Goal: Transaction & Acquisition: Book appointment/travel/reservation

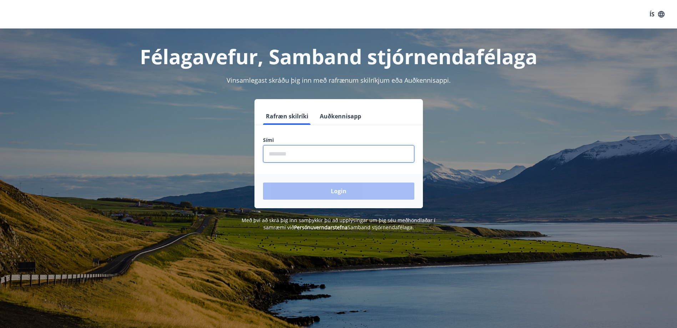
click at [329, 156] on input "phone" at bounding box center [338, 153] width 151 height 17
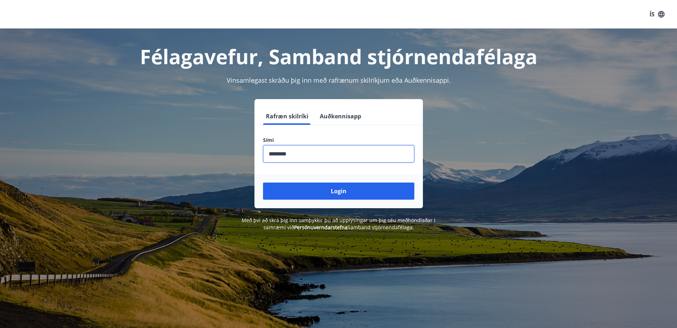
type input "********"
click at [263, 183] on button "Login" at bounding box center [338, 191] width 151 height 17
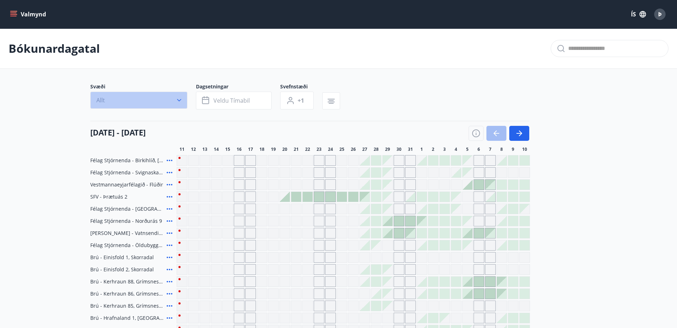
click at [182, 102] on icon "button" at bounding box center [178, 100] width 7 height 7
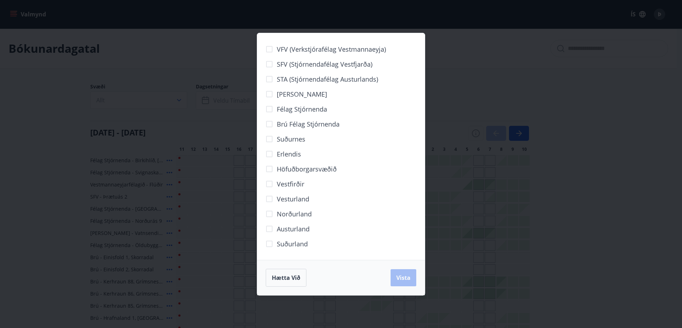
click at [287, 213] on span "Norðurland" at bounding box center [294, 213] width 35 height 9
drag, startPoint x: 412, startPoint y: 272, endPoint x: 603, endPoint y: 187, distance: 209.0
click at [412, 272] on button "Vista" at bounding box center [404, 277] width 26 height 17
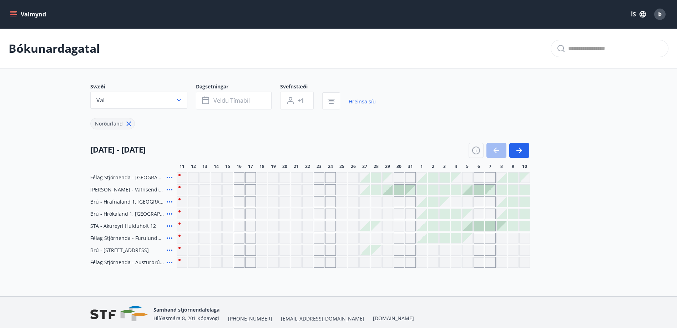
click at [167, 214] on icon at bounding box center [170, 213] width 6 height 1
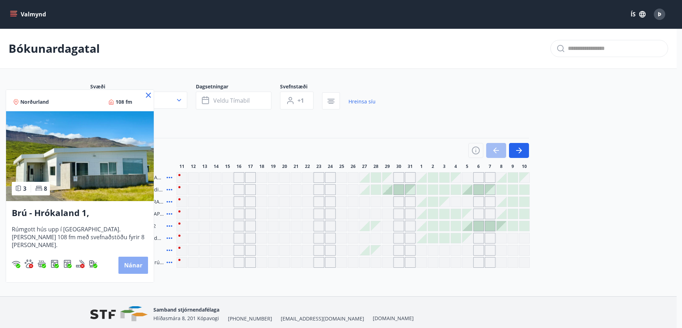
click at [133, 260] on button "Nánar" at bounding box center [133, 265] width 30 height 17
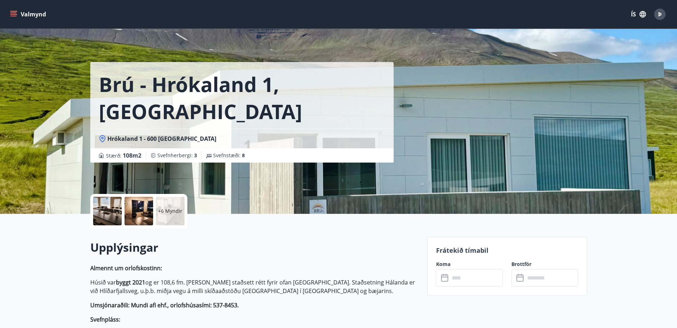
click at [170, 209] on p "+6 Myndir" at bounding box center [170, 211] width 24 height 7
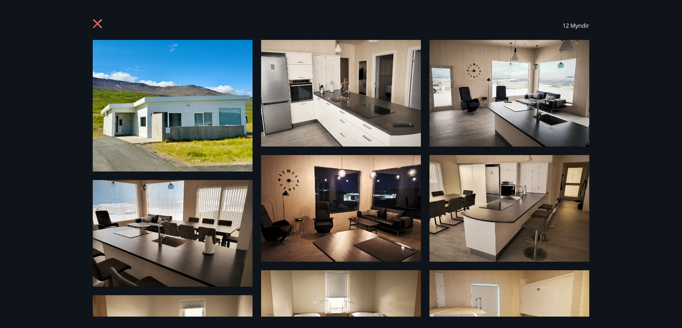
click at [96, 29] on icon at bounding box center [98, 24] width 11 height 11
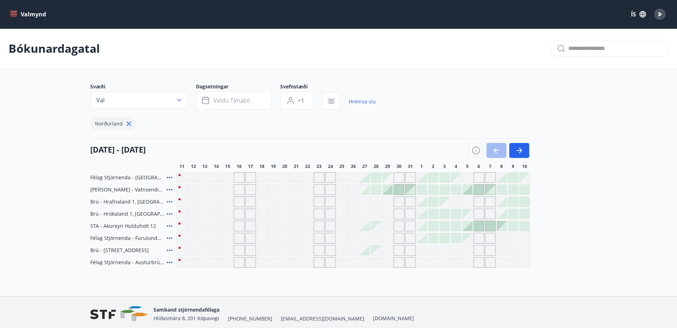
click at [171, 200] on icon at bounding box center [169, 202] width 9 height 9
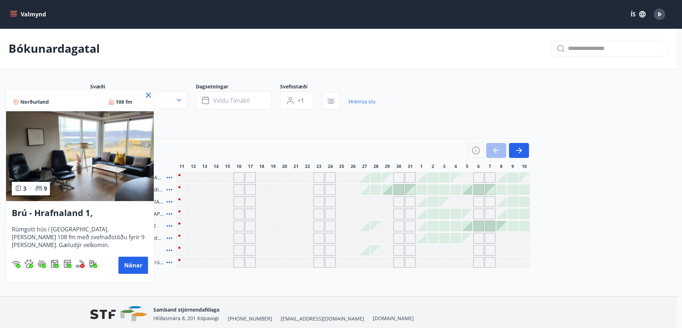
click at [224, 130] on div at bounding box center [341, 164] width 682 height 328
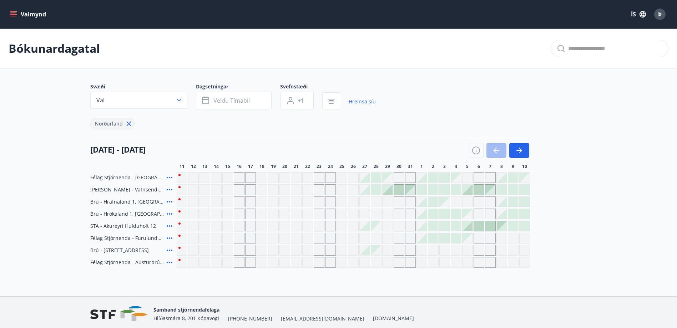
click at [170, 249] on icon at bounding box center [169, 250] width 9 height 9
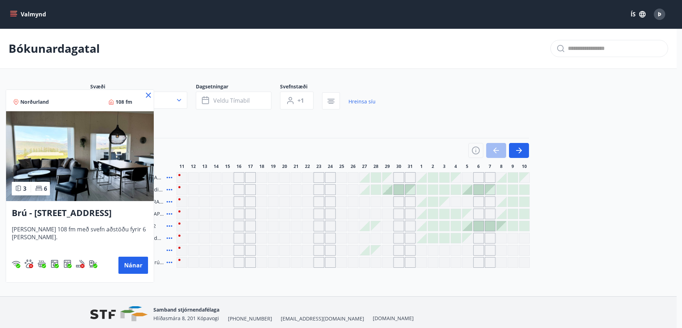
click at [158, 279] on div at bounding box center [341, 164] width 682 height 328
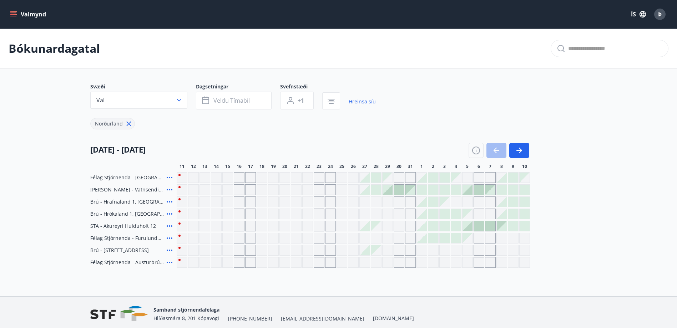
click at [168, 249] on icon at bounding box center [169, 250] width 9 height 9
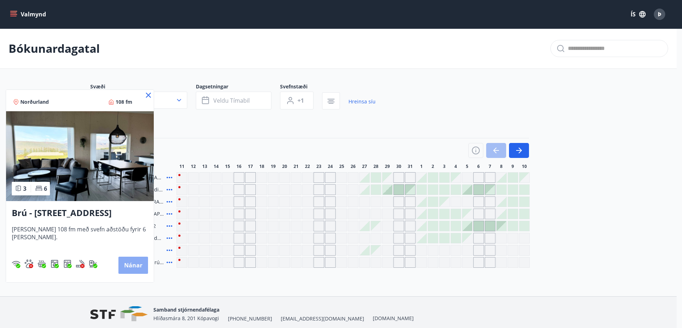
click at [137, 263] on button "Nánar" at bounding box center [133, 265] width 30 height 17
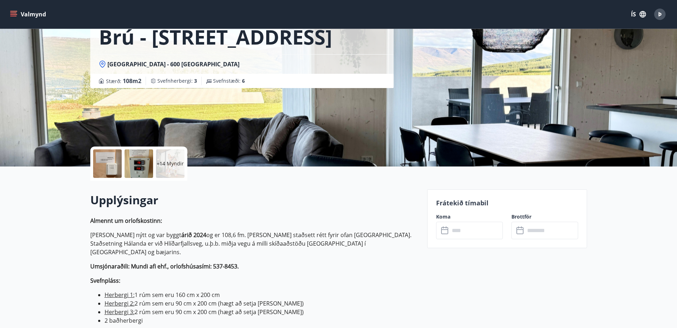
scroll to position [178, 0]
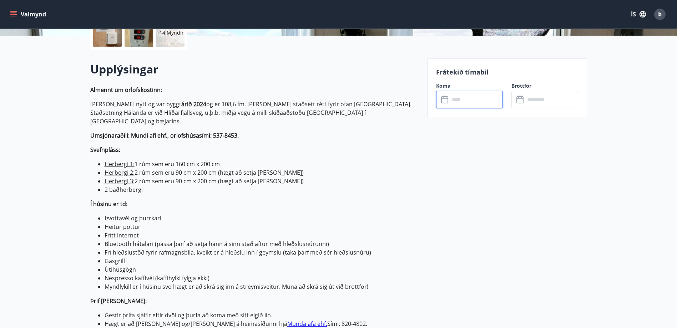
click at [463, 102] on input "text" at bounding box center [475, 99] width 53 height 17
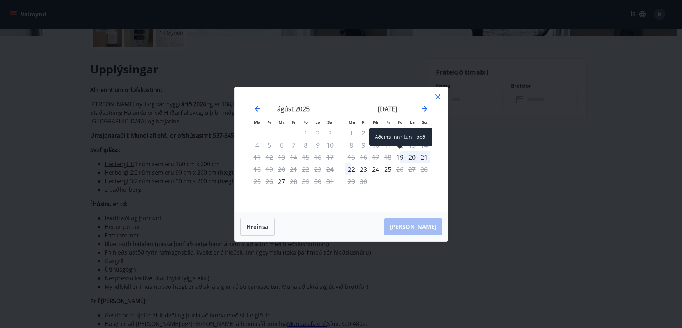
click at [401, 158] on div "19" at bounding box center [400, 157] width 12 height 12
click at [350, 172] on div "22" at bounding box center [351, 169] width 12 height 12
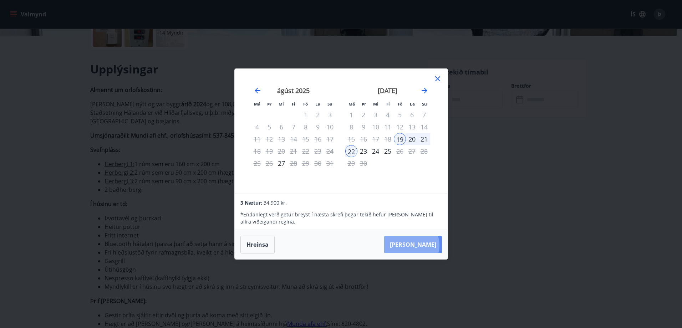
click at [433, 245] on button "[PERSON_NAME]" at bounding box center [413, 244] width 58 height 17
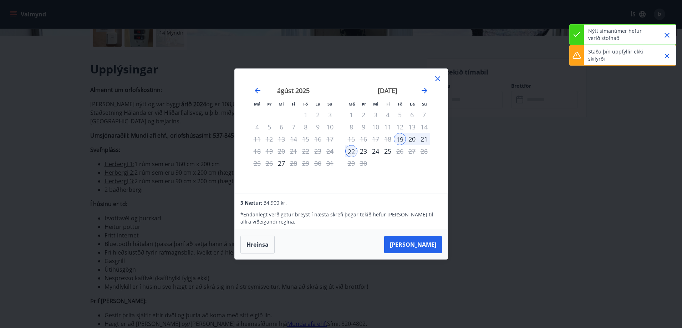
click at [668, 54] on icon "Close" at bounding box center [667, 56] width 9 height 9
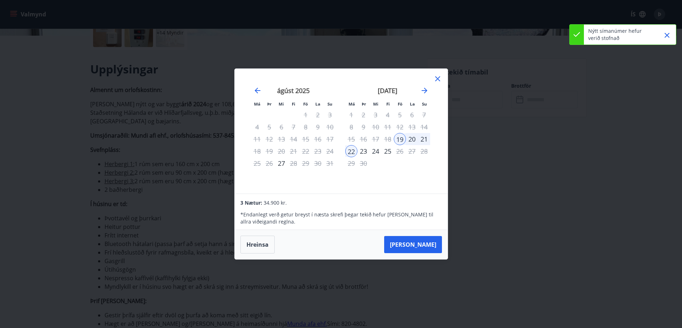
click at [667, 39] on icon "Close" at bounding box center [667, 35] width 9 height 9
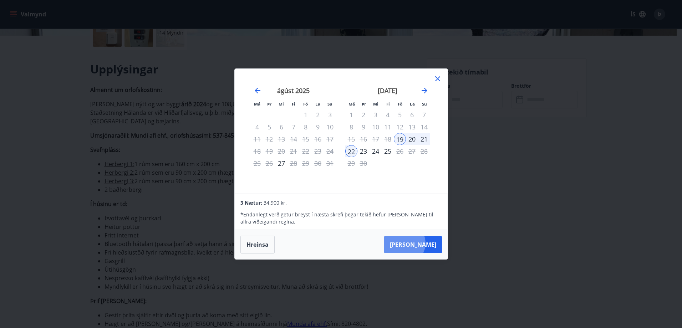
click at [426, 243] on button "[PERSON_NAME]" at bounding box center [413, 244] width 58 height 17
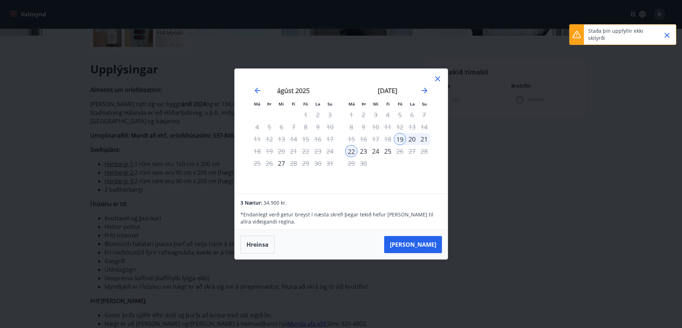
click at [669, 36] on icon "Close" at bounding box center [667, 35] width 9 height 9
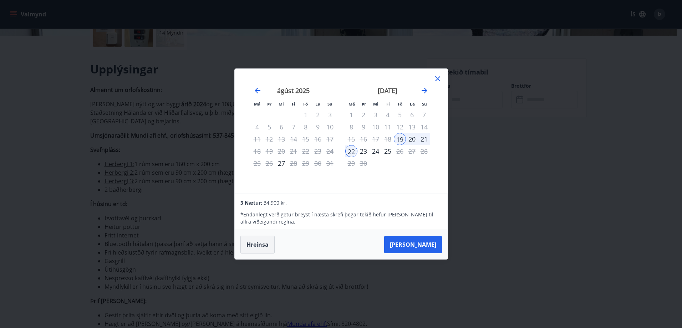
click at [270, 246] on button "Hreinsa" at bounding box center [257, 245] width 34 height 18
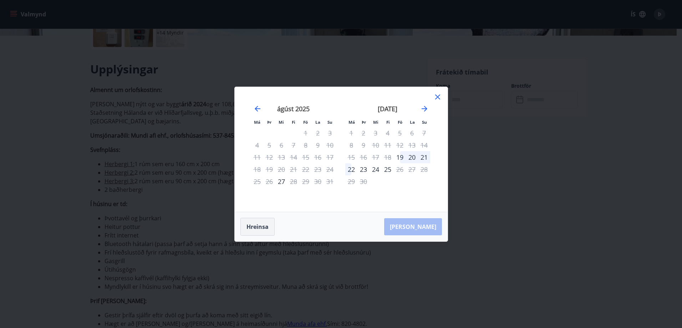
drag, startPoint x: 534, startPoint y: 221, endPoint x: 274, endPoint y: 227, distance: 259.3
click at [531, 221] on div "Má Þr Mi Fi Fö La Su Má Þr Mi Fi Fö La Su [DATE] 1 2 3 4 5 6 7 8 9 10 11 12 13 …" at bounding box center [341, 164] width 682 height 328
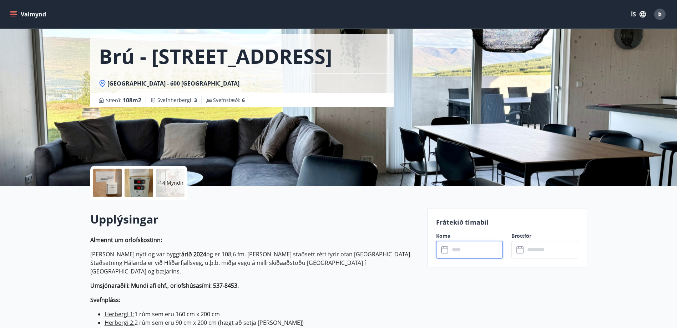
scroll to position [0, 0]
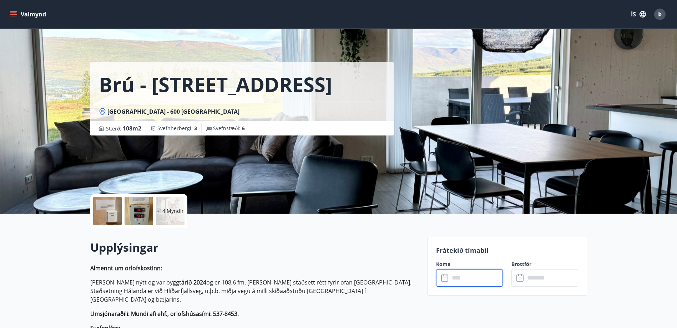
click at [662, 14] on div "Þ" at bounding box center [659, 14] width 11 height 11
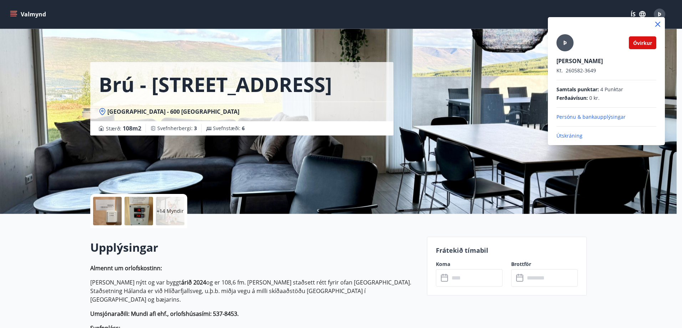
click at [640, 256] on div at bounding box center [341, 164] width 682 height 328
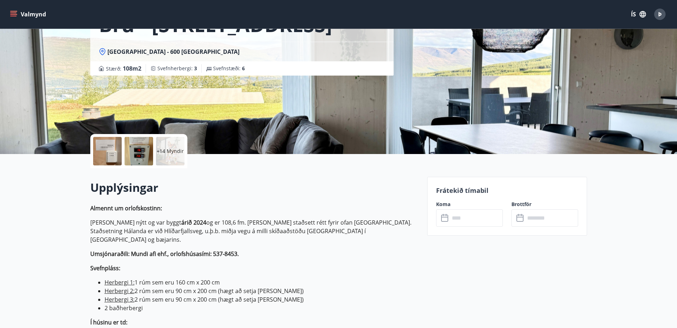
scroll to position [178, 0]
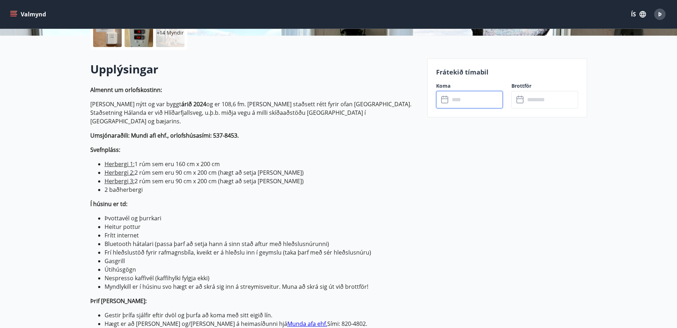
click at [480, 103] on input "text" at bounding box center [475, 99] width 53 height 17
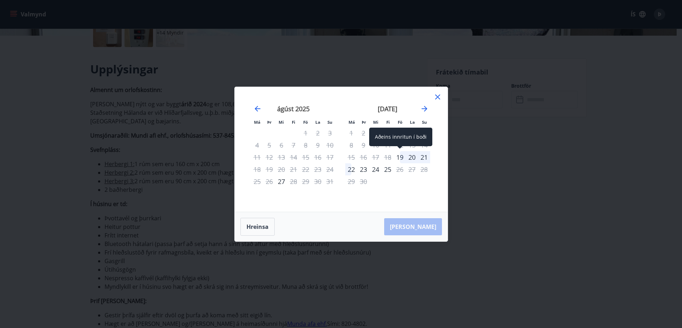
click at [402, 158] on div "19" at bounding box center [400, 157] width 12 height 12
click at [351, 173] on div "22" at bounding box center [351, 169] width 12 height 12
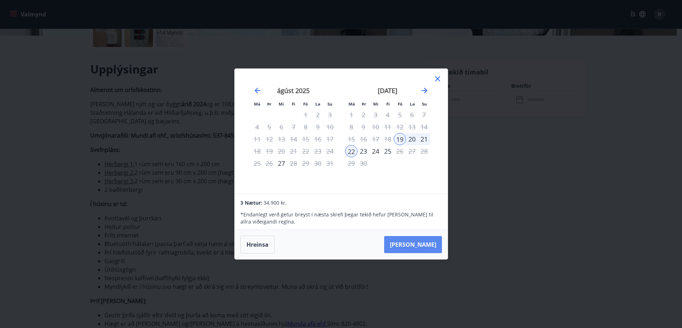
click at [419, 245] on button "[PERSON_NAME]" at bounding box center [413, 244] width 58 height 17
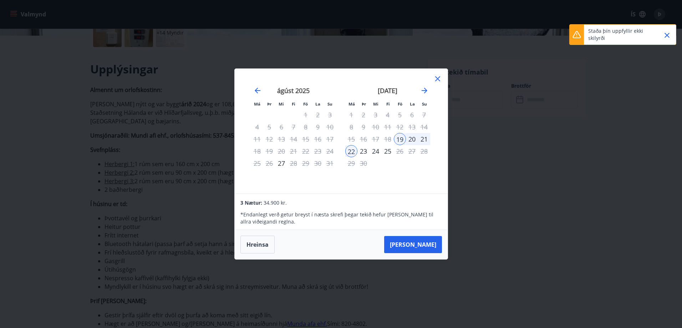
click at [613, 37] on p "Staða þín uppfyllir ekki skilyrði" at bounding box center [619, 34] width 63 height 14
click at [576, 38] on icon at bounding box center [577, 34] width 8 height 7
click at [668, 35] on icon "Close" at bounding box center [667, 35] width 9 height 9
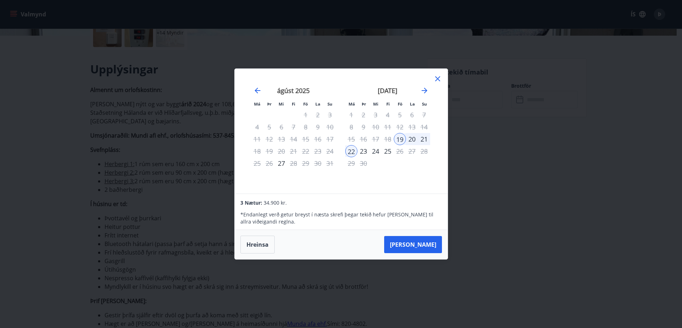
drag, startPoint x: 440, startPoint y: 80, endPoint x: 476, endPoint y: 92, distance: 38.9
click at [439, 80] on icon at bounding box center [437, 79] width 9 height 9
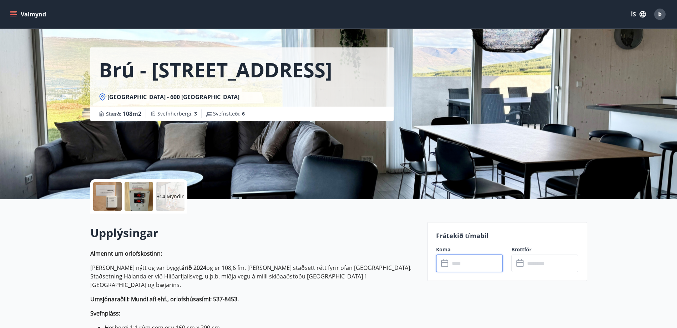
scroll to position [0, 0]
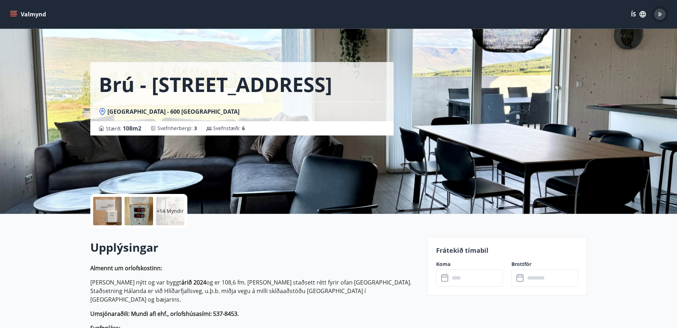
click at [661, 17] on span "Þ" at bounding box center [660, 14] width 4 height 8
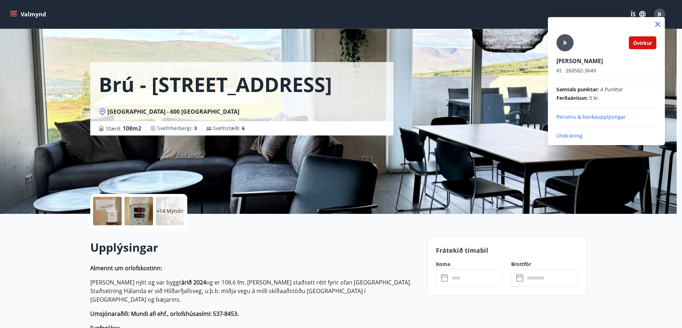
click at [642, 43] on span "Óvirkur" at bounding box center [642, 43] width 19 height 7
click at [566, 45] on span "Þ" at bounding box center [565, 43] width 4 height 8
click at [566, 52] on input "Þ" at bounding box center [604, 55] width 97 height 7
click at [579, 116] on p "Persónu & bankaupplýsingar" at bounding box center [606, 116] width 100 height 7
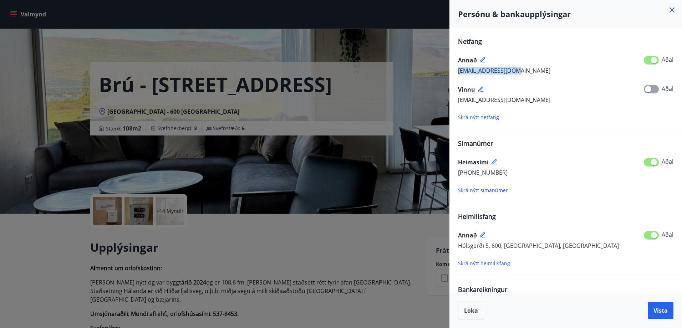
drag, startPoint x: 522, startPoint y: 71, endPoint x: 455, endPoint y: 68, distance: 67.1
click at [455, 68] on div "Netfang Annað [EMAIL_ADDRESS][DOMAIN_NAME] [PERSON_NAME] [EMAIL_ADDRESS][DOMAIN…" at bounding box center [565, 160] width 233 height 265
copy span "[EMAIL_ADDRESS][DOMAIN_NAME]"
click at [669, 9] on icon at bounding box center [672, 10] width 9 height 9
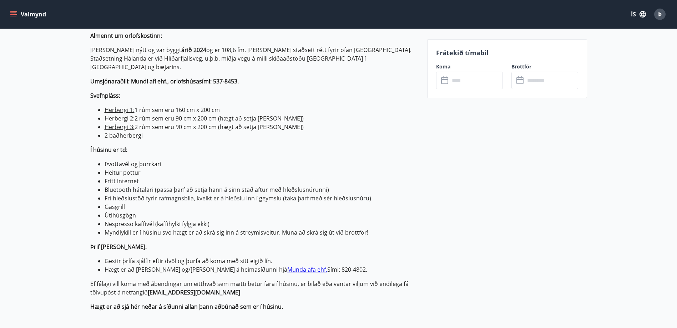
scroll to position [250, 0]
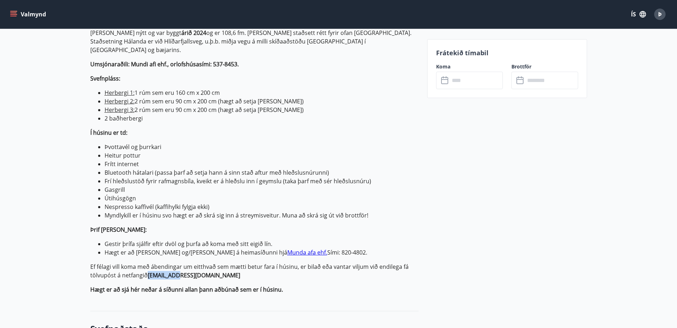
drag, startPoint x: 178, startPoint y: 266, endPoint x: 148, endPoint y: 268, distance: 29.3
click at [148, 268] on p "Ef félagi vill koma með ábendingar um eitthvað sem mætti betur fara í húsinu, e…" at bounding box center [254, 270] width 328 height 17
